Goal: Transaction & Acquisition: Book appointment/travel/reservation

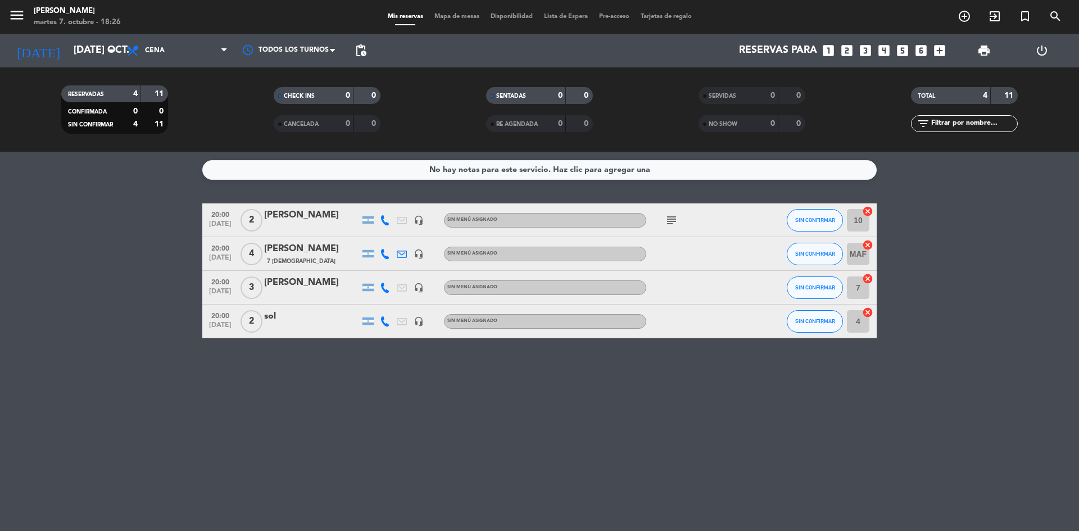
click at [850, 47] on icon "looks_two" at bounding box center [847, 50] width 15 height 15
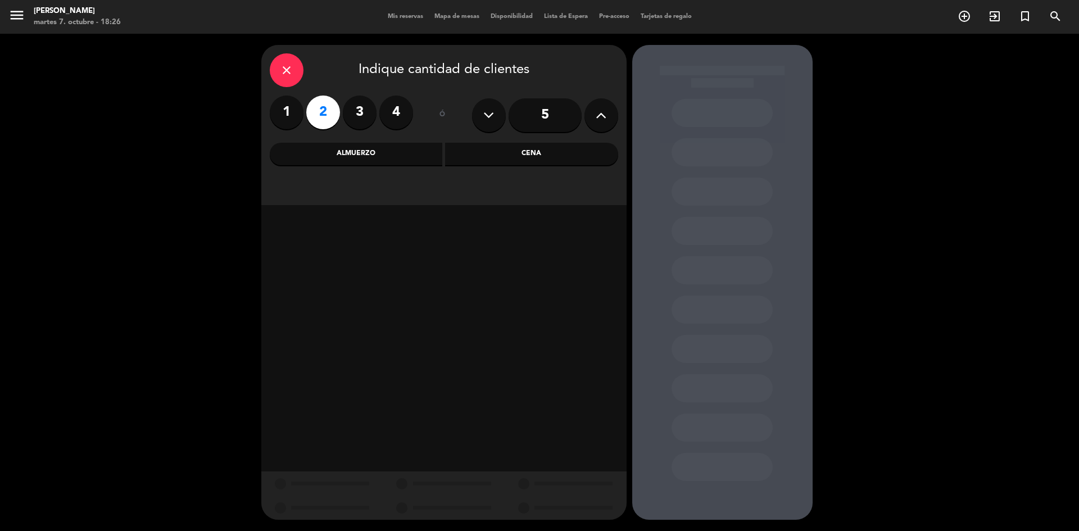
click at [507, 151] on div "Cena" at bounding box center [531, 154] width 173 height 22
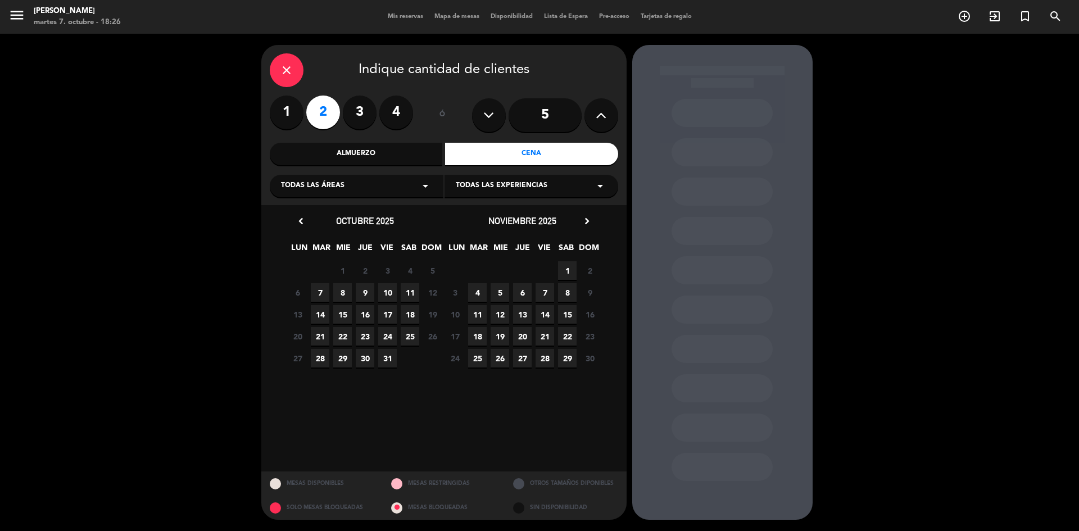
click at [323, 288] on span "7" at bounding box center [320, 292] width 19 height 19
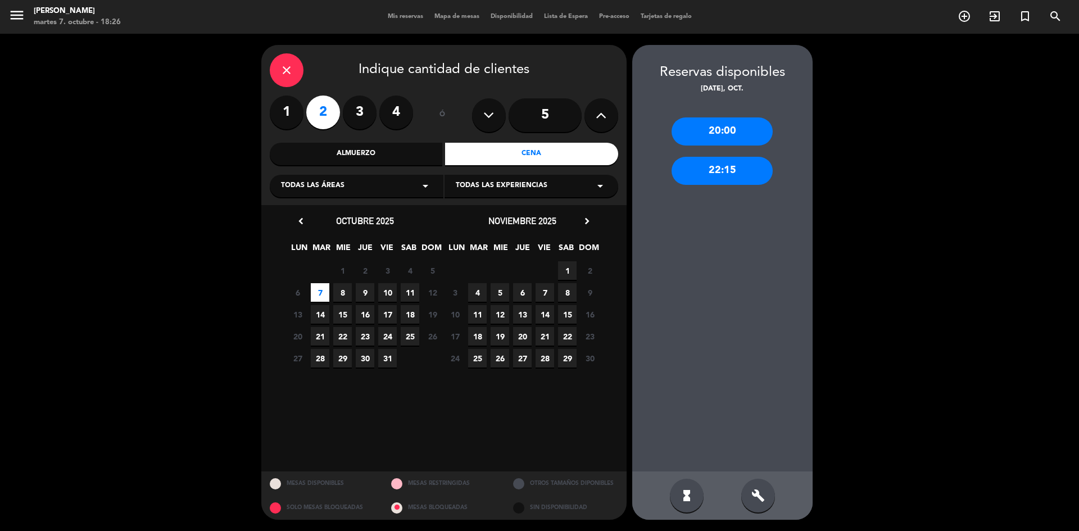
click at [750, 132] on div "20:00" at bounding box center [722, 131] width 101 height 28
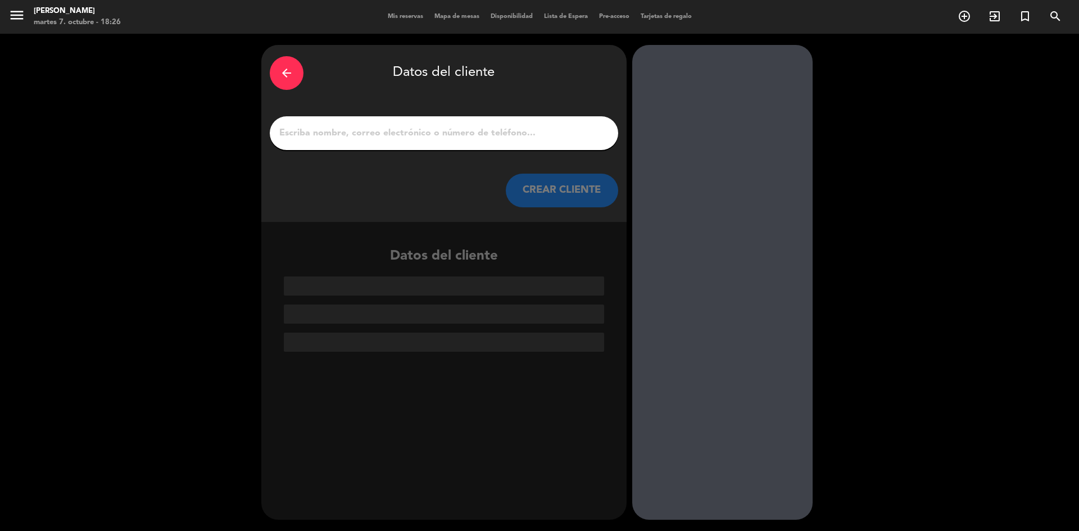
click at [477, 137] on input "1" at bounding box center [444, 133] width 332 height 16
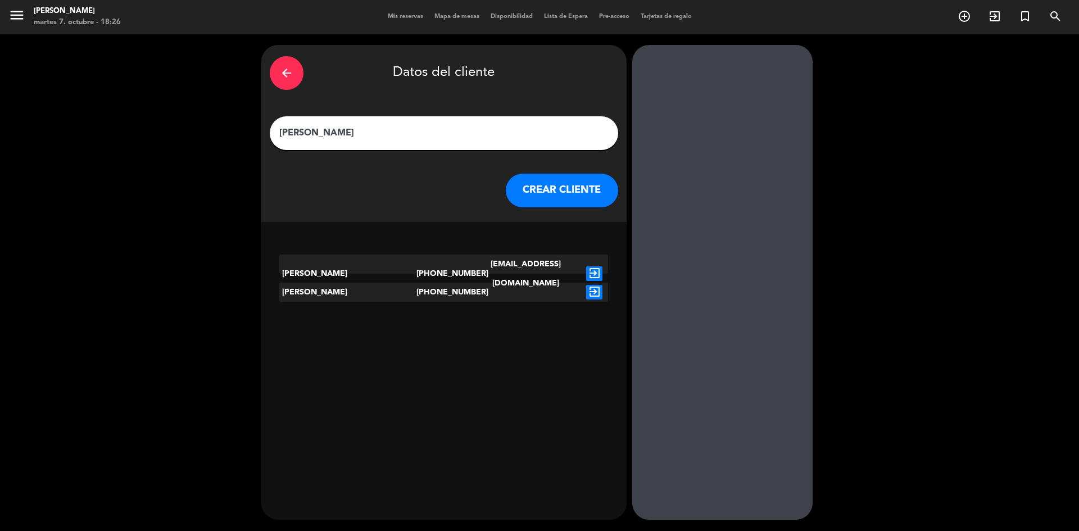
type input "[PERSON_NAME]"
click at [599, 288] on icon "exit_to_app" at bounding box center [594, 292] width 16 height 15
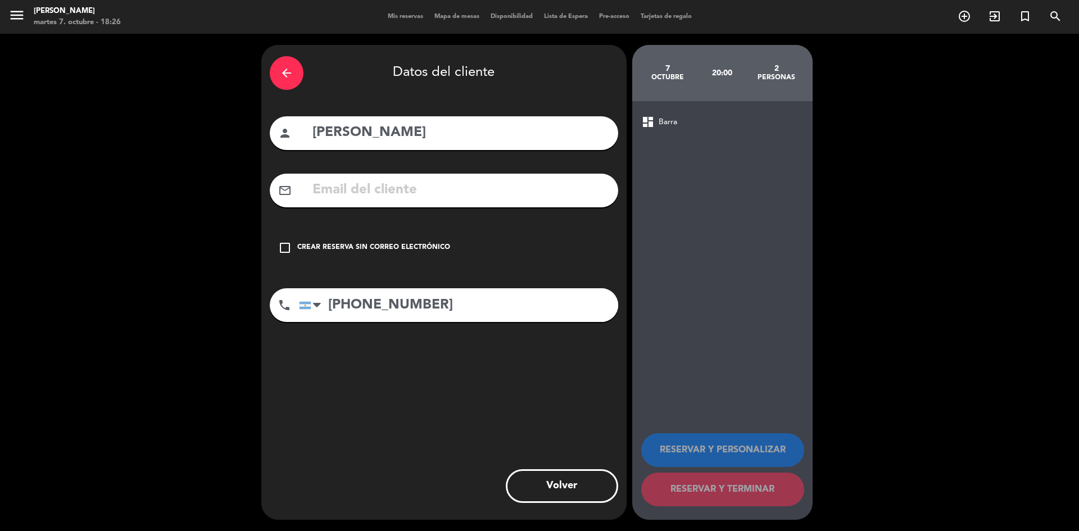
click at [354, 245] on div "Crear reserva sin correo electrónico" at bounding box center [373, 247] width 153 height 11
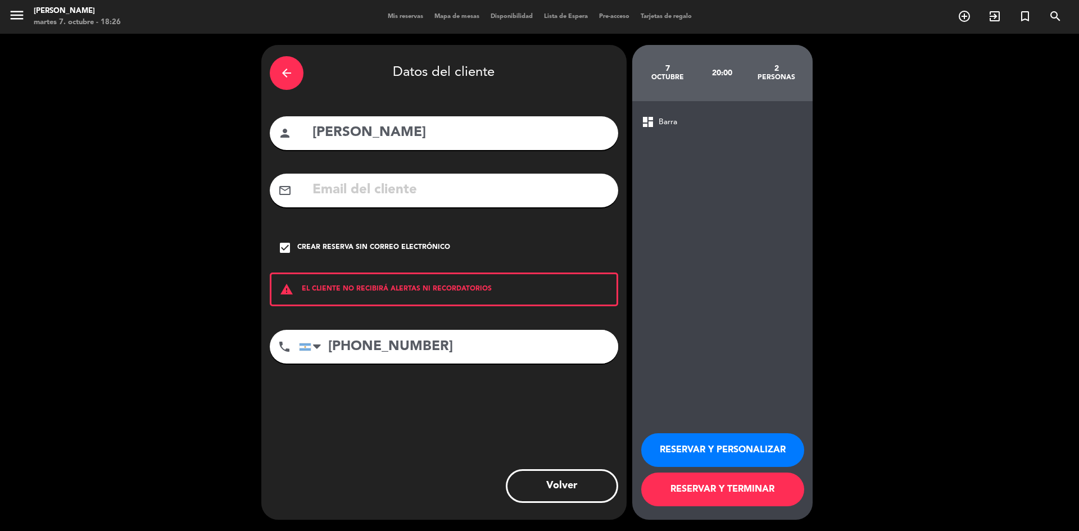
click at [770, 440] on button "RESERVAR Y PERSONALIZAR" at bounding box center [722, 450] width 163 height 34
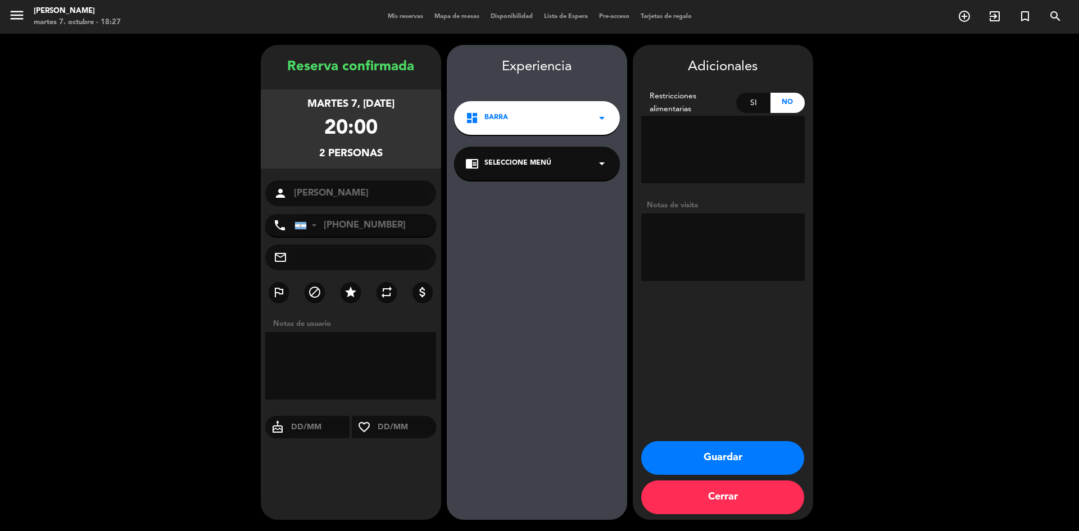
click at [748, 130] on textarea at bounding box center [723, 149] width 164 height 67
click at [741, 246] on textarea at bounding box center [723, 247] width 164 height 67
type textarea "Vienen a las 21"
click at [770, 461] on button "Guardar" at bounding box center [722, 458] width 163 height 34
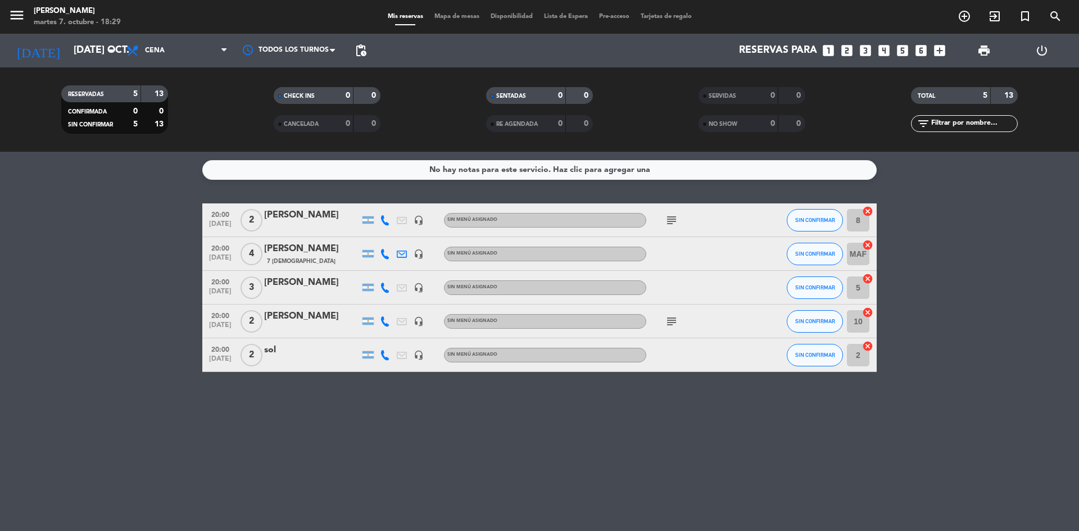
click at [281, 325] on div at bounding box center [312, 328] width 96 height 9
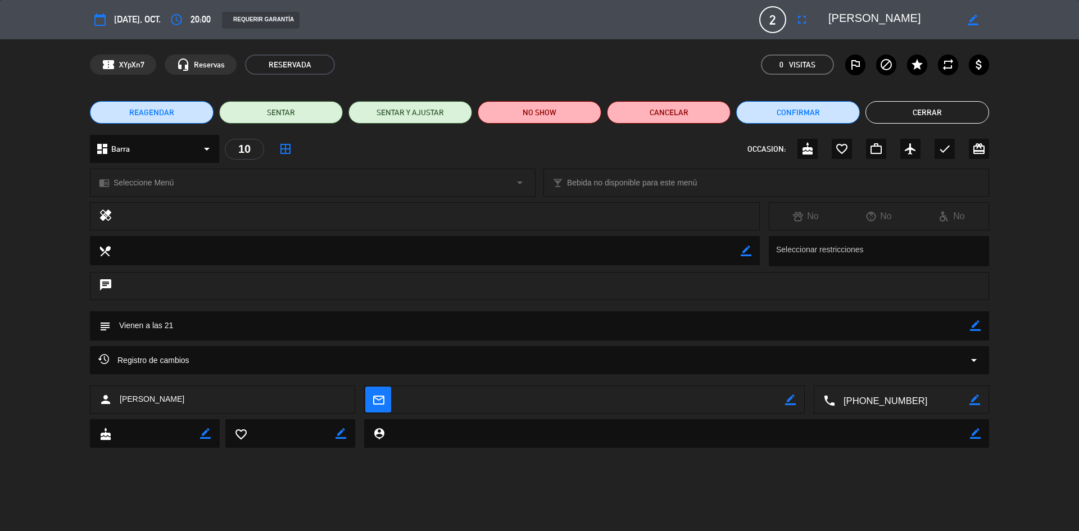
click at [866, 26] on textarea at bounding box center [893, 20] width 129 height 20
click at [866, 14] on textarea at bounding box center [893, 20] width 129 height 20
click at [972, 20] on icon "border_color" at bounding box center [973, 20] width 11 height 11
click at [973, 17] on icon at bounding box center [973, 20] width 11 height 11
click at [906, 21] on textarea at bounding box center [893, 20] width 129 height 20
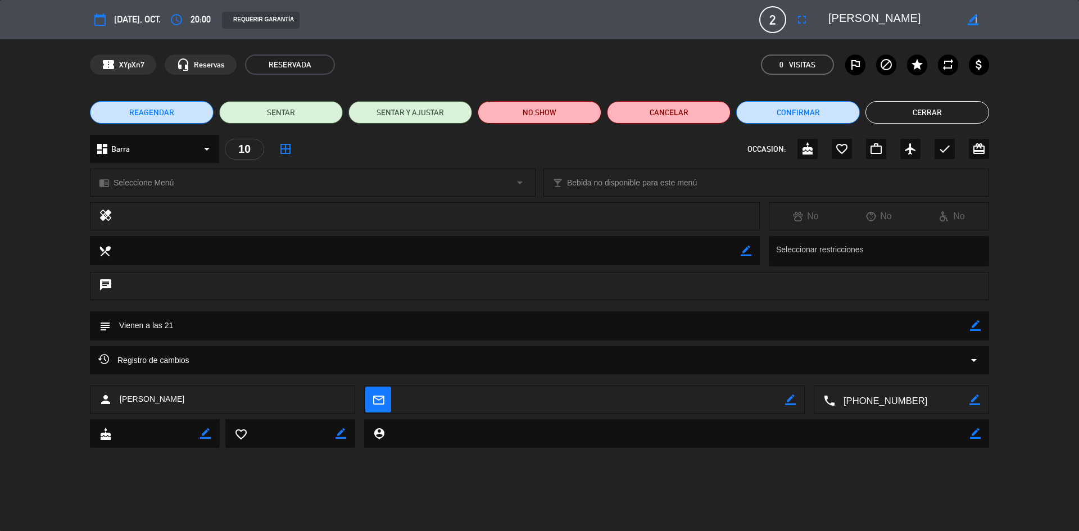
click at [976, 19] on icon "border_color" at bounding box center [973, 20] width 11 height 11
drag, startPoint x: 929, startPoint y: 17, endPoint x: 834, endPoint y: 33, distance: 96.8
click at [834, 33] on div "calendar_today [DATE], oct. access_time 20:00 REQUERIR GARANTÍA 2 [PERSON_NAME]…" at bounding box center [539, 19] width 899 height 27
click at [830, 34] on div "calendar_today [DATE], oct. access_time 20:00 REQUERIR GARANTÍA 2 [PERSON_NAME]…" at bounding box center [539, 19] width 1079 height 39
drag, startPoint x: 919, startPoint y: 16, endPoint x: 838, endPoint y: 11, distance: 80.5
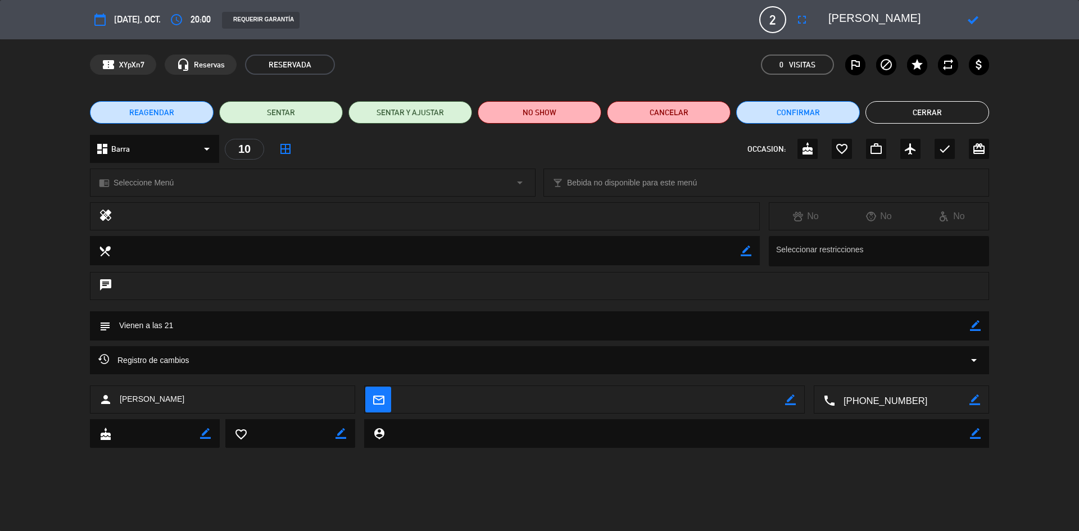
click at [838, 11] on textarea at bounding box center [893, 20] width 129 height 20
type textarea "P"
type textarea "[PERSON_NAME]"
click at [830, 107] on button "Confirmar" at bounding box center [798, 112] width 124 height 22
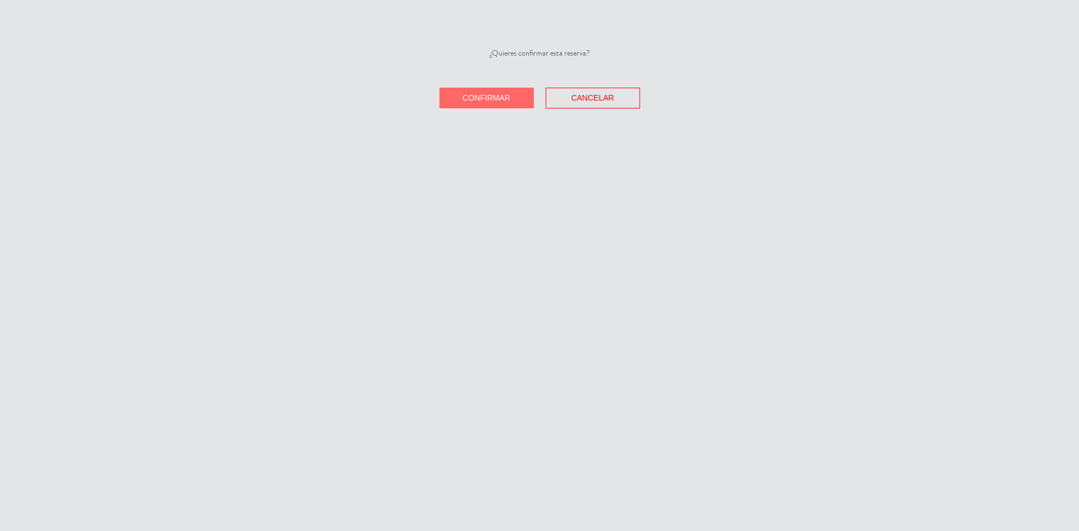
click at [465, 101] on span "Confirmar" at bounding box center [487, 97] width 48 height 9
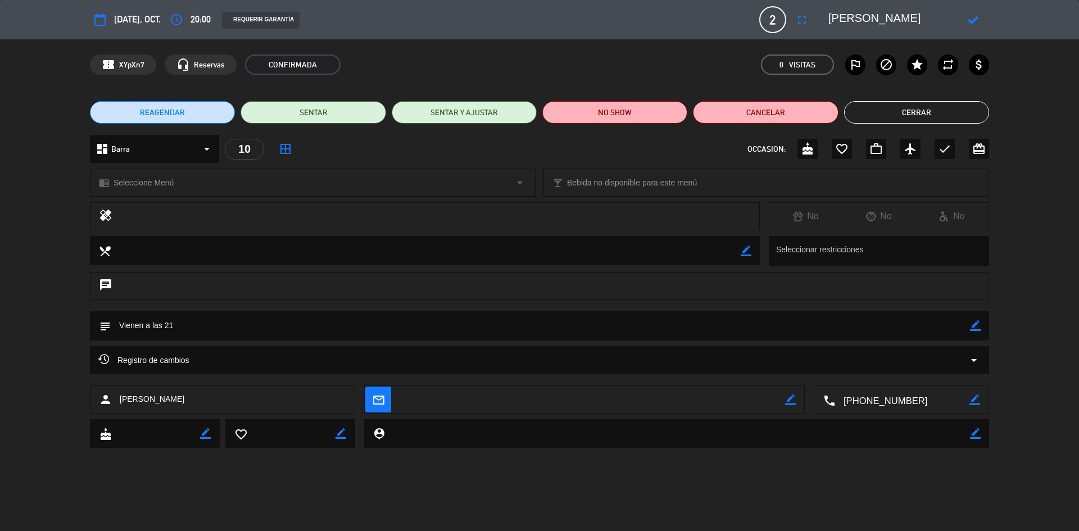
click at [943, 111] on button "Cerrar" at bounding box center [916, 112] width 145 height 22
